Goal: Task Accomplishment & Management: Manage account settings

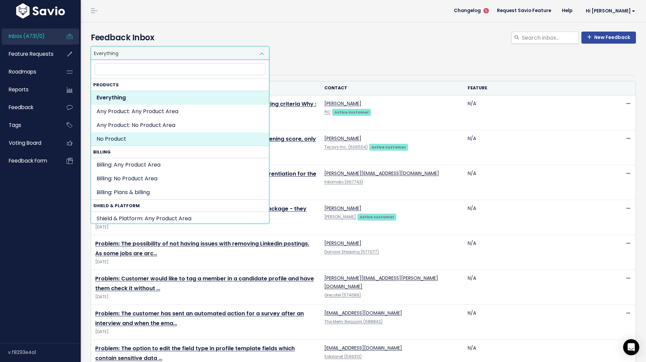
select select "NOT_SET:NOT_SET"
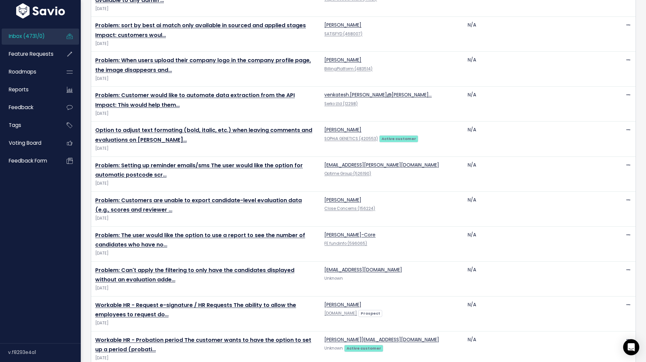
scroll to position [1493, 0]
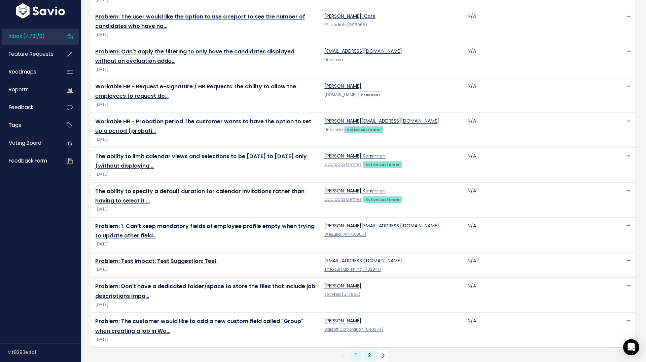
click at [370, 351] on link "2" at bounding box center [369, 356] width 11 height 11
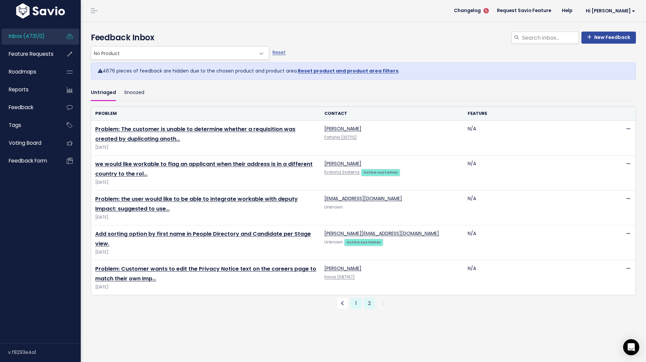
click at [354, 303] on link "1" at bounding box center [355, 303] width 11 height 11
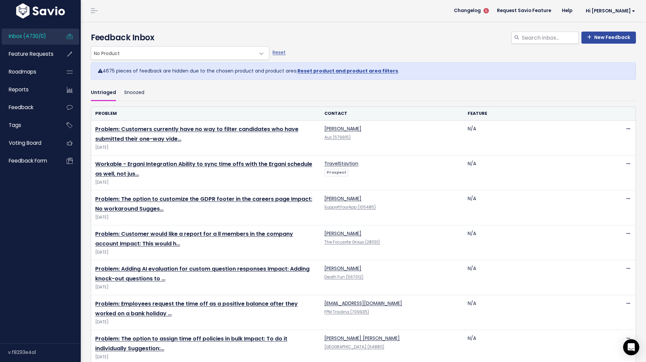
click at [275, 95] on ul "Untriaged Snoozed" at bounding box center [363, 93] width 545 height 16
